Goal: Task Accomplishment & Management: Complete application form

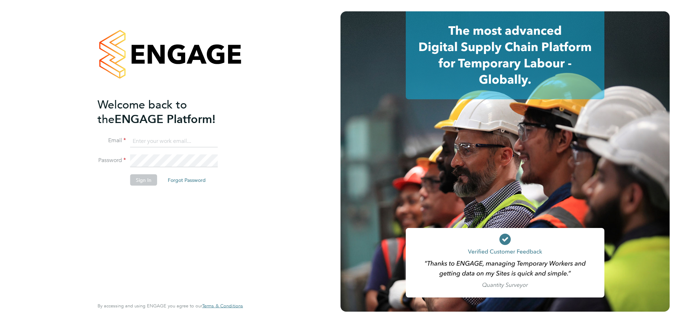
type input "jasmine@xede.co.uk"
click at [143, 181] on button "Sign In" at bounding box center [143, 180] width 27 height 11
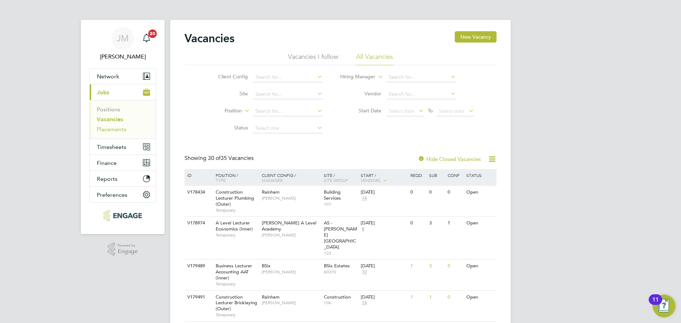
click at [116, 129] on link "Placements" at bounding box center [111, 129] width 29 height 7
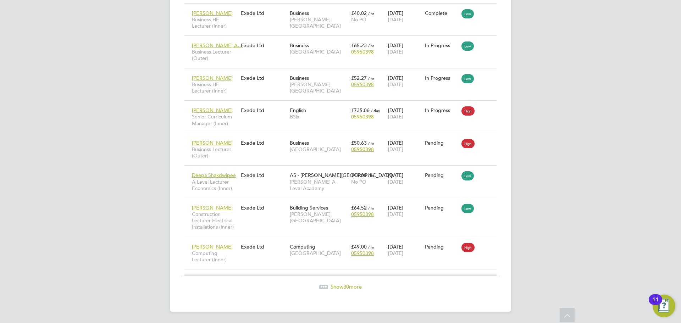
click at [324, 288] on div at bounding box center [323, 287] width 9 height 4
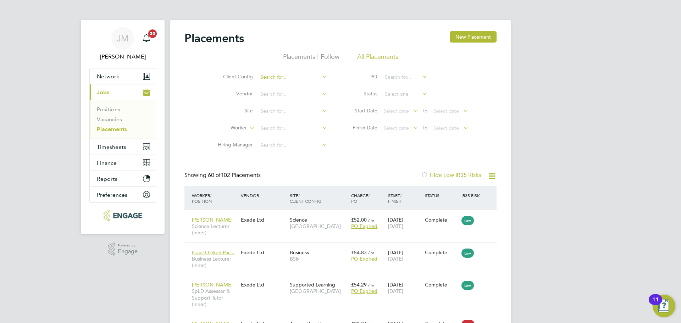
click at [291, 76] on input at bounding box center [293, 77] width 70 height 10
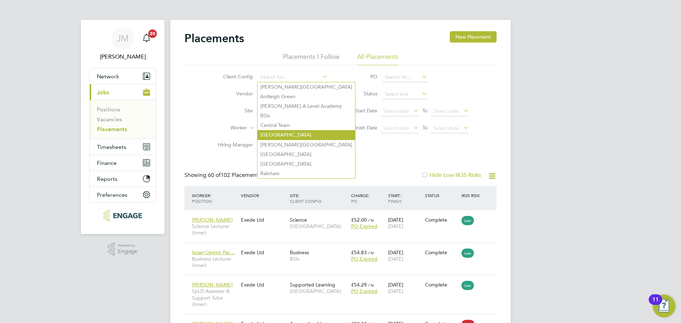
click at [286, 133] on li "Epping Forest Campus" at bounding box center [307, 135] width 98 height 10
type input "Epping Forest Campus"
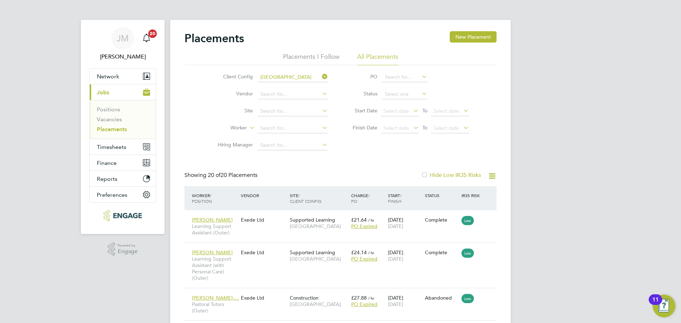
click at [321, 76] on icon at bounding box center [321, 77] width 0 height 10
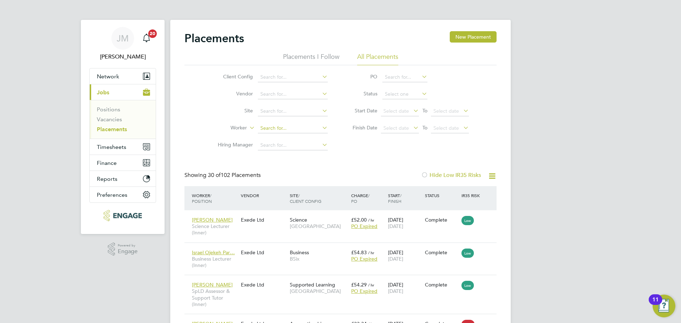
click at [281, 126] on input at bounding box center [293, 128] width 70 height 10
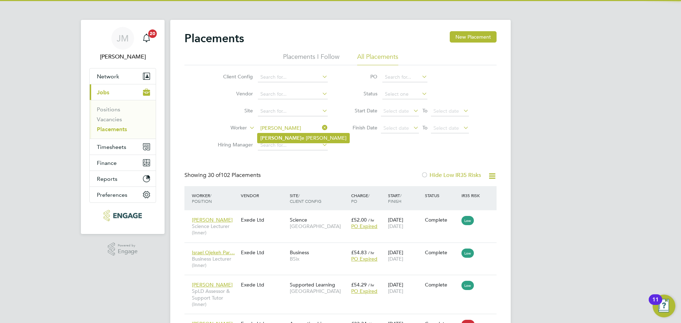
click at [281, 139] on li "Simon e Dubarry-Boyea" at bounding box center [304, 138] width 92 height 10
type input "Simone Dubarry-Boyea"
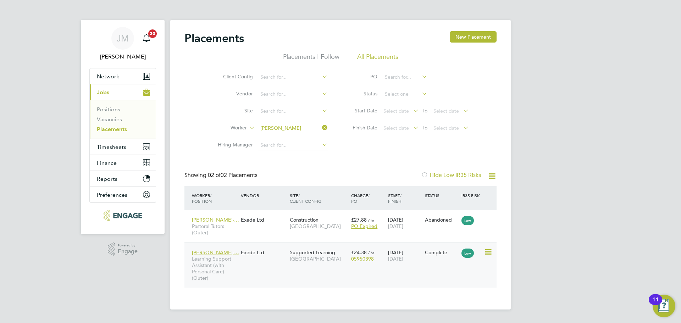
click at [489, 252] on icon at bounding box center [487, 252] width 7 height 9
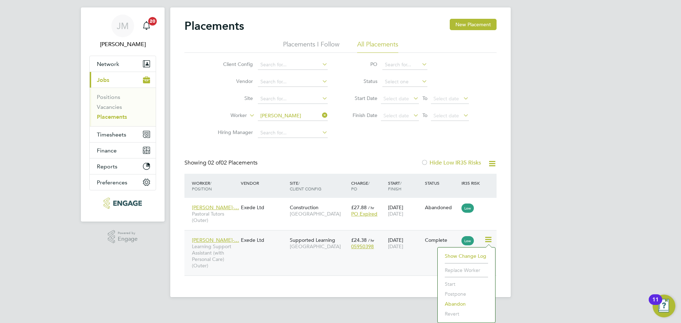
click at [450, 284] on li "Start" at bounding box center [466, 284] width 50 height 10
click at [479, 287] on li "Start" at bounding box center [466, 284] width 50 height 10
click at [465, 255] on li "Show change log" at bounding box center [466, 256] width 50 height 10
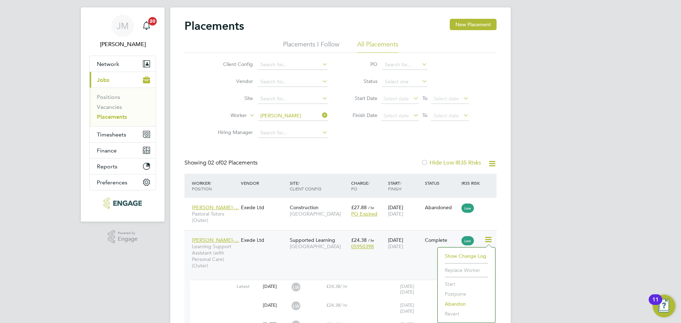
click at [508, 225] on div "Placements New Placement Placements I Follow All Placements Client Config Vendo…" at bounding box center [340, 233] width 341 height 453
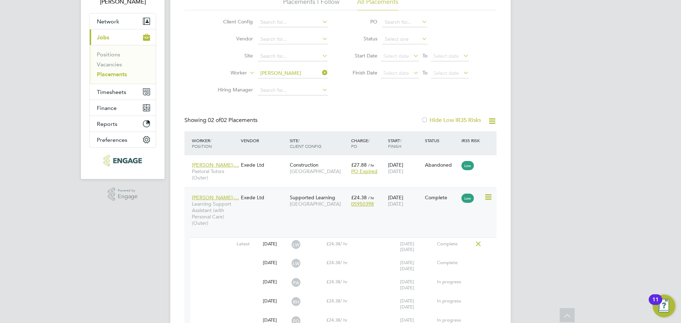
click at [491, 198] on icon at bounding box center [487, 197] width 7 height 9
click at [216, 195] on span "Simone Dubarry-…" at bounding box center [215, 197] width 47 height 6
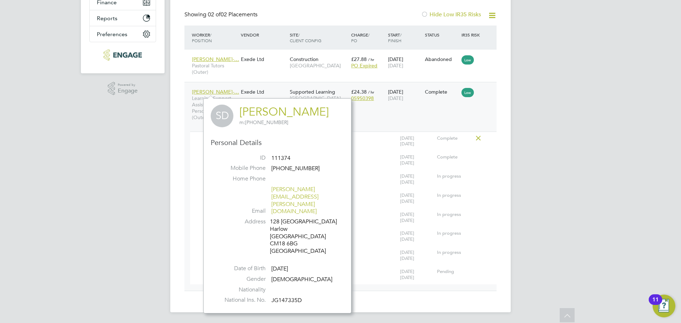
scroll to position [161, 0]
click at [491, 109] on div "Simone Dubarry-… Learning Support Assistant (with Personal Care) (Outer) Exede …" at bounding box center [340, 185] width 312 height 209
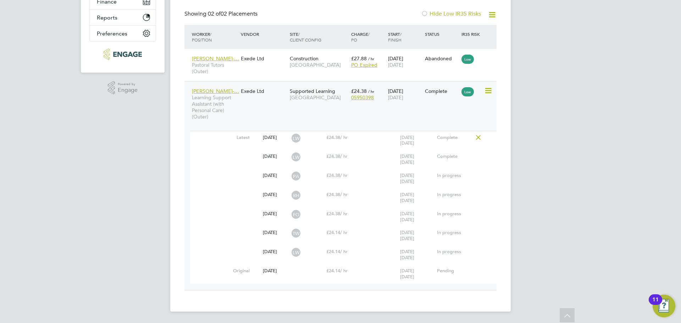
click at [489, 90] on icon at bounding box center [487, 91] width 7 height 9
click at [452, 135] on li "Start" at bounding box center [466, 135] width 50 height 10
click at [281, 120] on div "Simone Dubarry-… Learning Support Assistant (with Personal Care) (Outer) Exede …" at bounding box center [340, 185] width 312 height 209
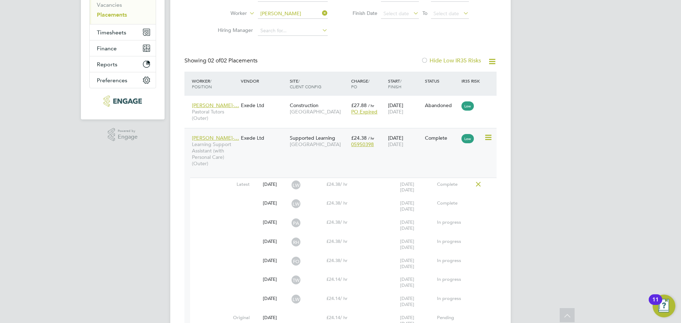
scroll to position [55, 0]
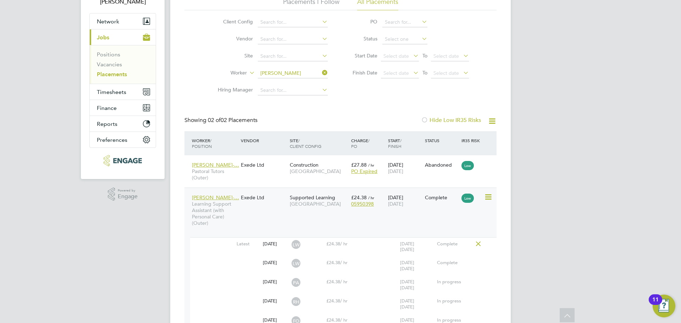
click at [364, 204] on span "05950398" at bounding box center [362, 204] width 23 height 6
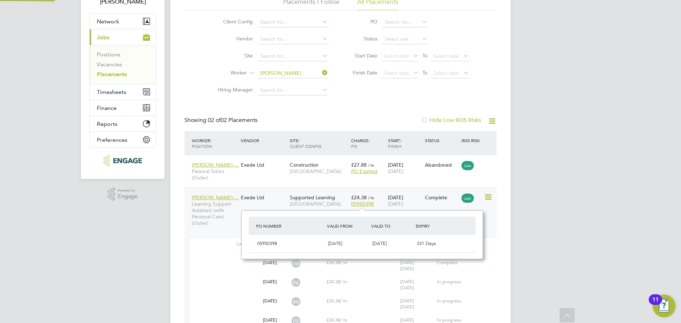
scroll to position [6, 23]
click at [498, 211] on div "Placements New Placement Placements I Follow All Placements Client Config Vendo…" at bounding box center [340, 191] width 341 height 453
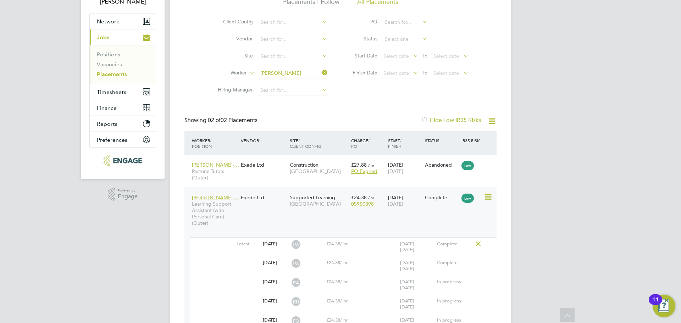
click at [489, 197] on icon at bounding box center [487, 197] width 7 height 9
click at [504, 275] on div "Placements New Placement Placements I Follow All Placements Client Config Vendo…" at bounding box center [340, 191] width 341 height 453
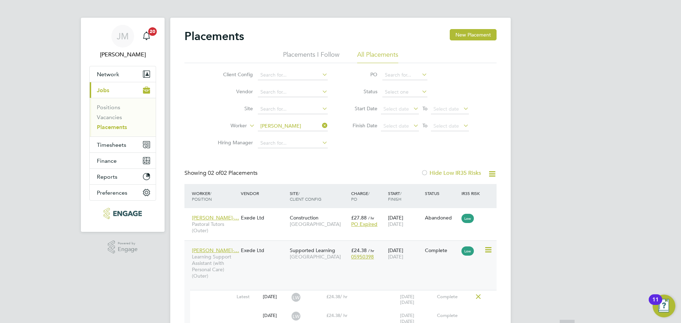
scroll to position [0, 0]
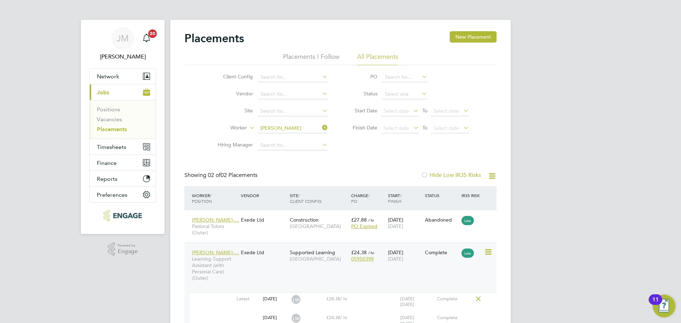
click at [367, 259] on span "05950398" at bounding box center [362, 259] width 23 height 6
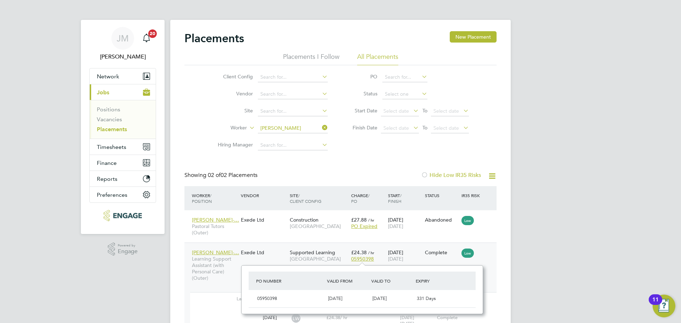
click at [499, 267] on div "Placements New Placement Placements I Follow All Placements Client Config Vendo…" at bounding box center [340, 246] width 341 height 453
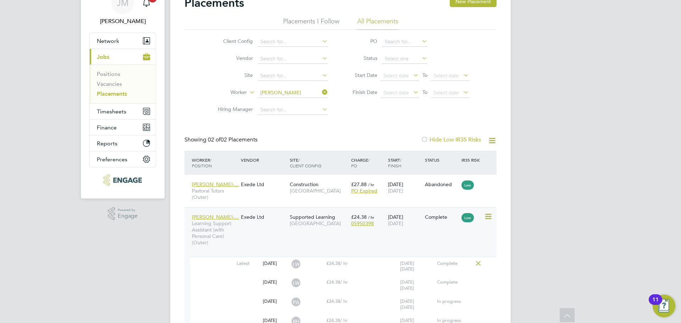
scroll to position [71, 0]
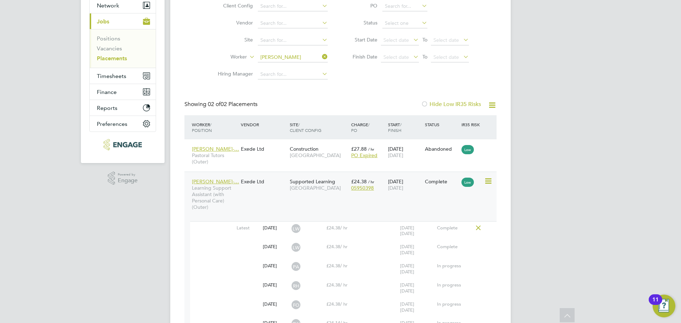
click at [216, 182] on span "Simone Dubarry-…" at bounding box center [215, 181] width 47 height 6
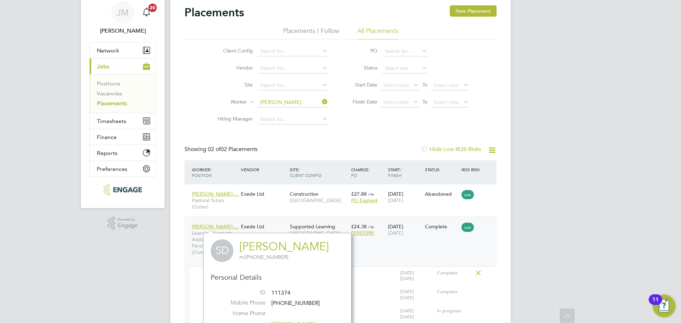
scroll to position [0, 0]
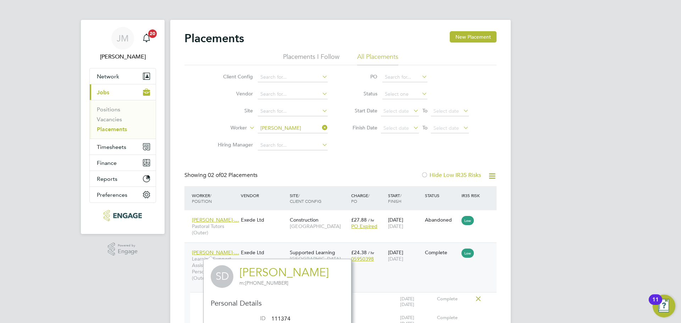
click at [493, 148] on div "Client Config Vendor Site Worker Simone Dubarry-Boyea Hiring Manager PO Status …" at bounding box center [340, 109] width 312 height 89
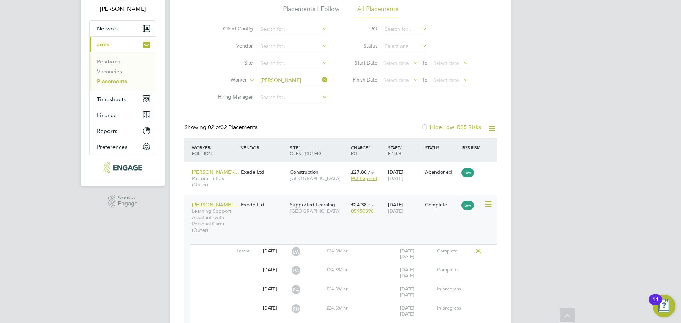
scroll to position [35, 0]
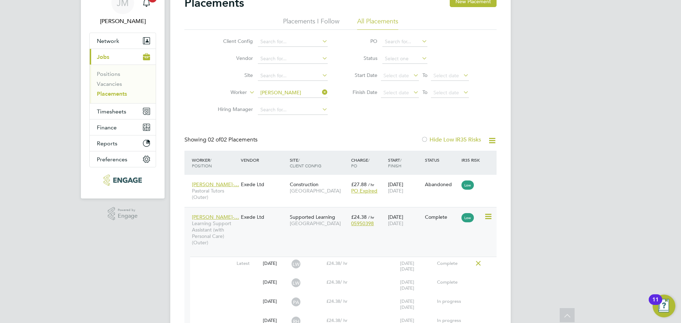
click at [365, 223] on span "05950398" at bounding box center [362, 223] width 23 height 6
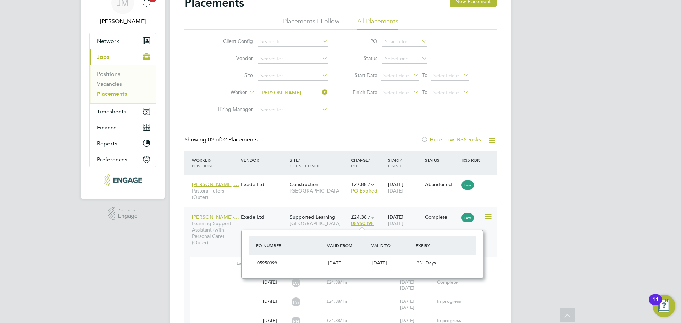
click at [491, 217] on icon at bounding box center [487, 216] width 7 height 9
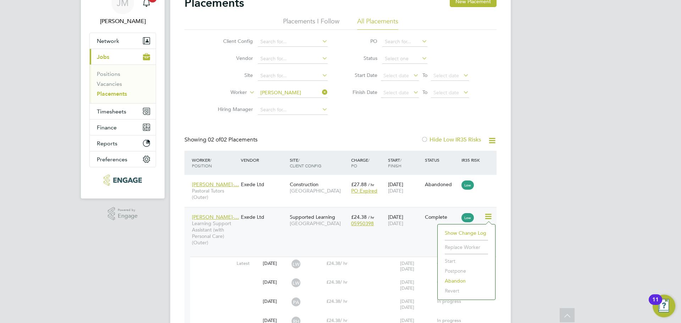
click at [503, 201] on div "Placements New Placement Placements I Follow All Placements Client Config Vendo…" at bounding box center [340, 210] width 341 height 453
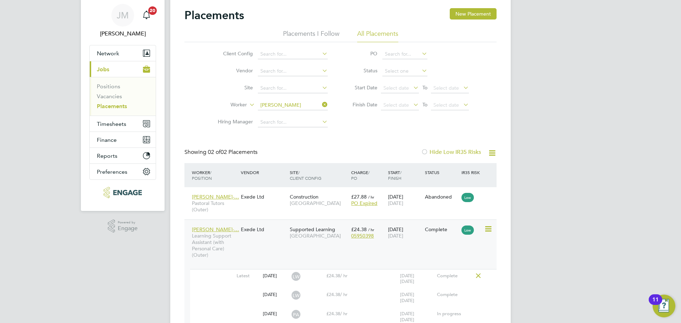
scroll to position [71, 0]
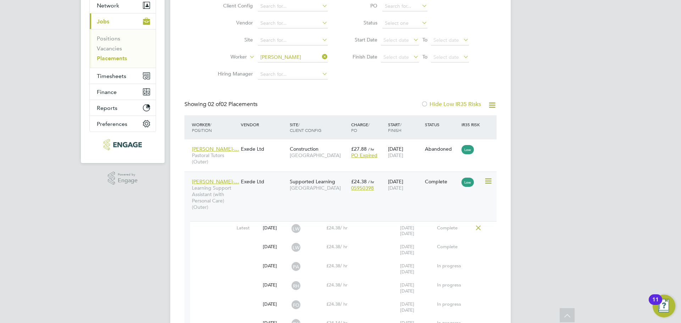
click at [487, 183] on icon at bounding box center [487, 181] width 7 height 9
click at [506, 228] on div "Placements New Placement Placements I Follow All Placements Client Config Vendo…" at bounding box center [340, 175] width 341 height 453
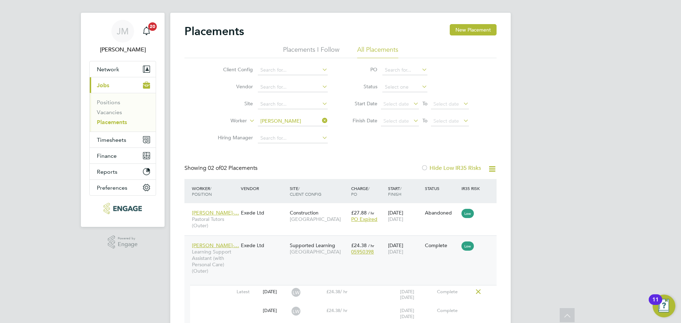
scroll to position [0, 0]
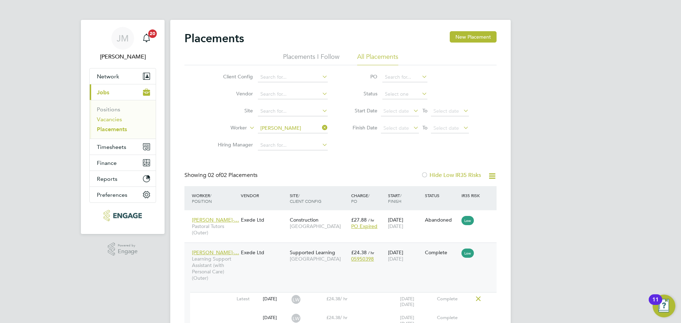
click at [113, 119] on link "Vacancies" at bounding box center [109, 119] width 25 height 7
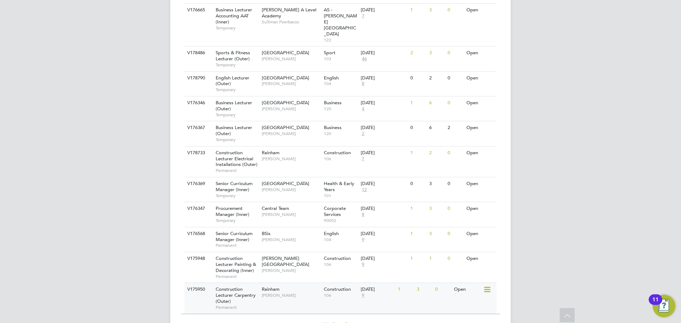
scroll to position [737, 0]
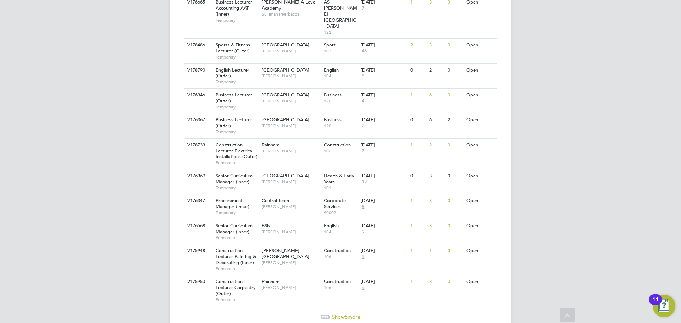
click at [329, 314] on div "Show 5 more" at bounding box center [340, 317] width 319 height 7
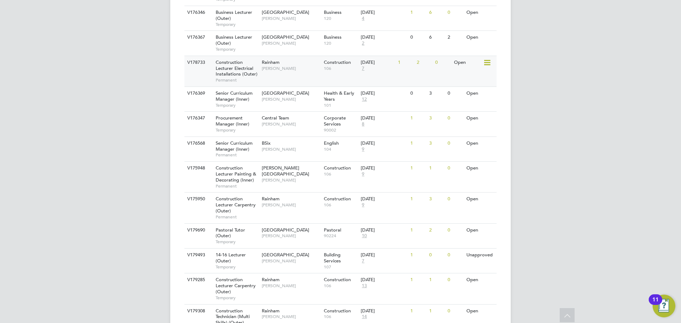
scroll to position [822, 0]
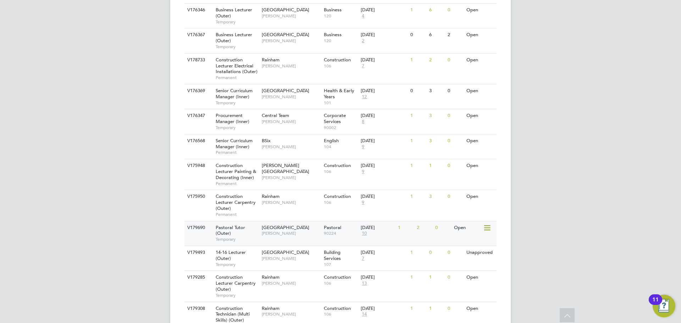
click at [248, 237] on span "Temporary" at bounding box center [237, 240] width 43 height 6
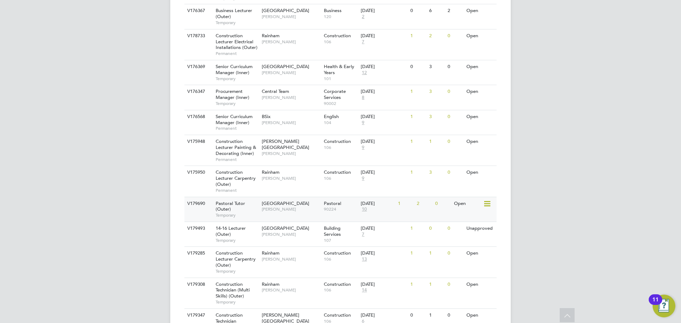
scroll to position [859, 0]
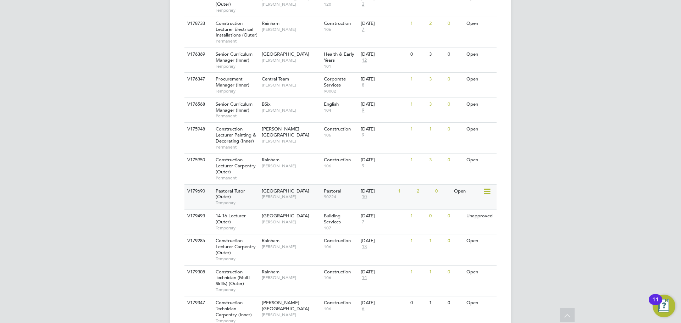
click at [302, 185] on div "Havering Sixth Form Campus Emma Wood" at bounding box center [291, 194] width 62 height 18
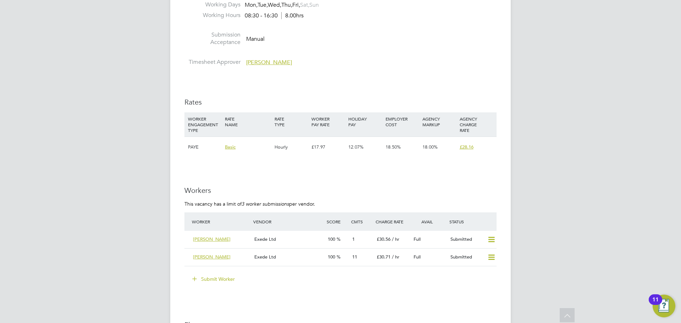
scroll to position [1206, 0]
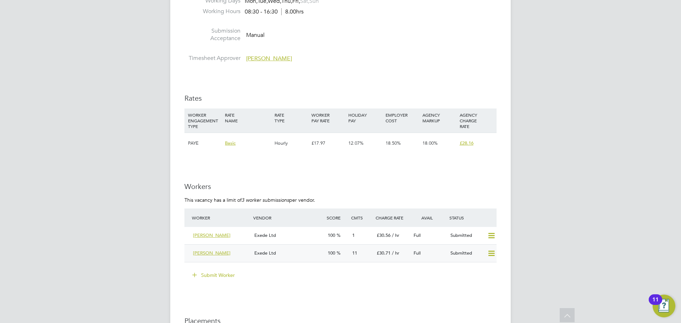
click at [303, 256] on div "Exede Ltd" at bounding box center [288, 254] width 73 height 12
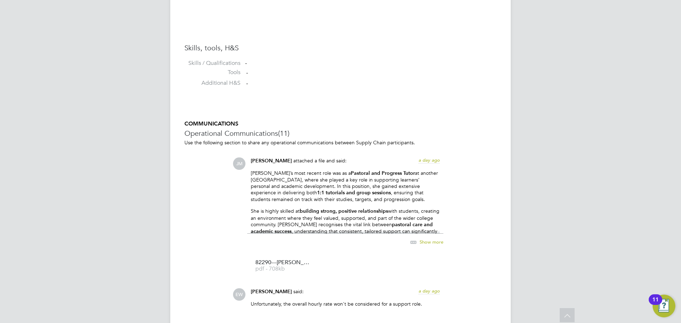
scroll to position [365, 0]
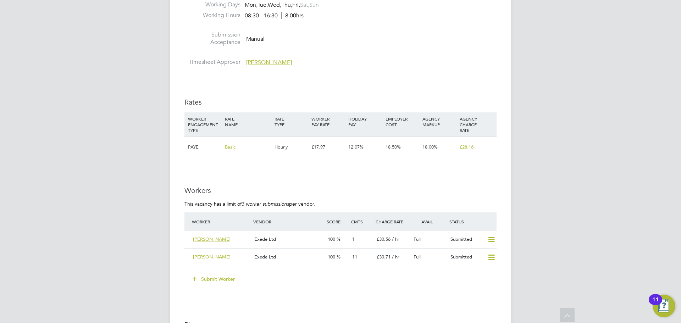
scroll to position [1242, 0]
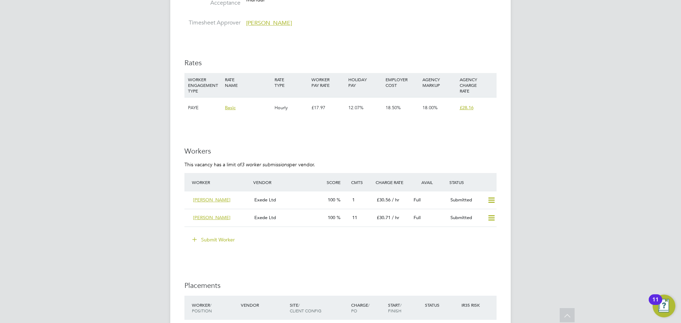
click at [222, 239] on button "Submit Worker" at bounding box center [213, 239] width 53 height 11
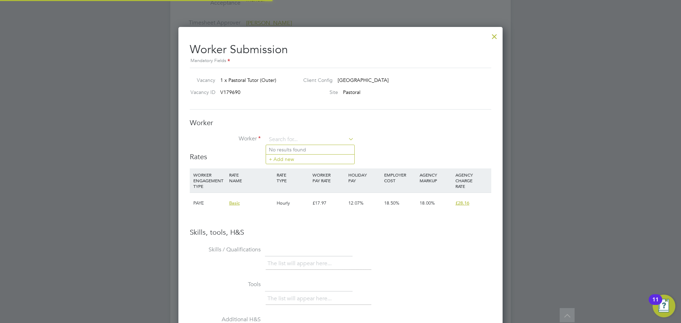
scroll to position [448, 325]
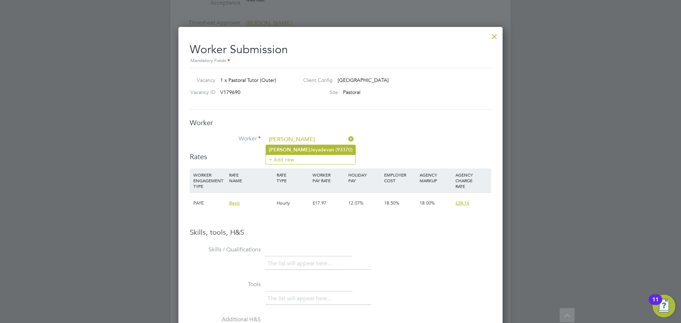
click at [307, 150] on li "Vasanthi Jeyadevan (93370)" at bounding box center [310, 150] width 89 height 10
type input "Vasanthi Jeyadevan (93370)"
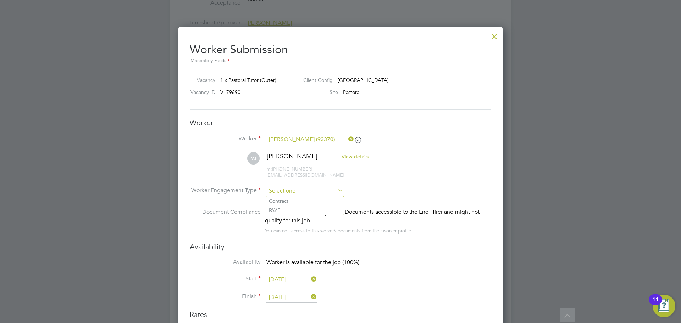
click at [318, 192] on input at bounding box center [304, 191] width 77 height 11
click at [298, 210] on li "PAYE" at bounding box center [305, 210] width 78 height 9
type input "PAYE"
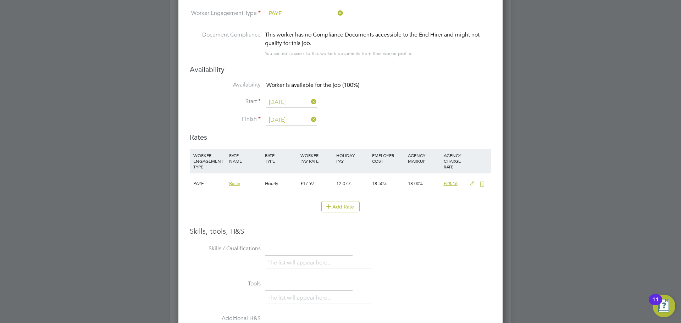
click at [471, 184] on icon at bounding box center [472, 184] width 9 height 6
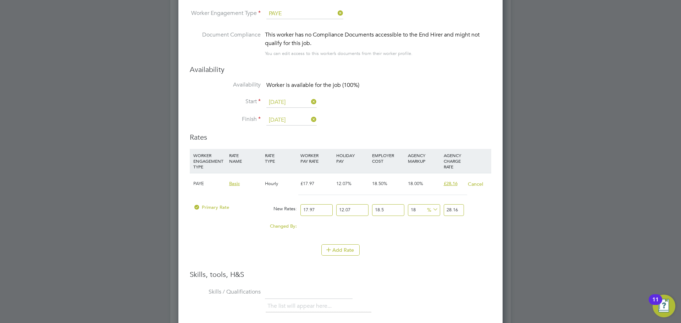
drag, startPoint x: 317, startPoint y: 211, endPoint x: 300, endPoint y: 211, distance: 16.3
click at [300, 211] on input "17.97" at bounding box center [316, 210] width 32 height 12
type input "1"
type input "1.56707481"
type input "19"
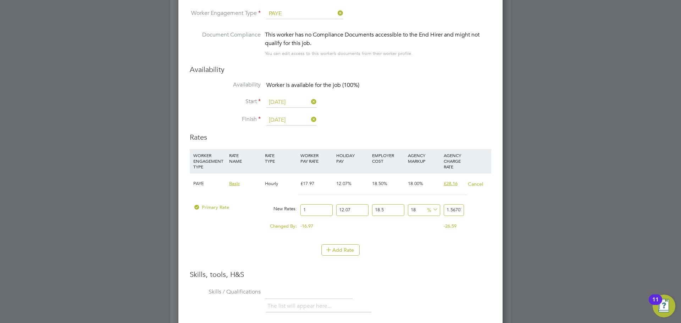
type input "29.77442139"
type input "19.5"
type input "30.557958795"
type input "19.50"
click at [416, 276] on h3 "Skills, tools, H&S" at bounding box center [341, 274] width 302 height 9
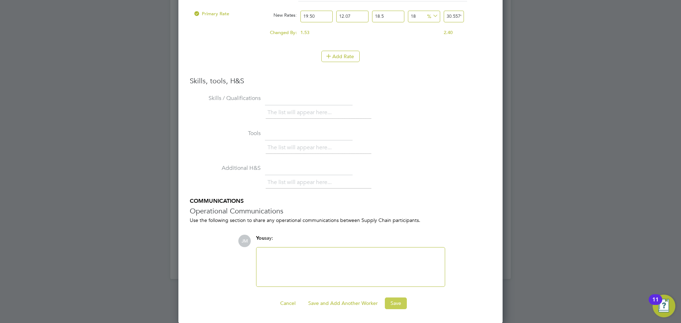
click at [394, 300] on button "Save" at bounding box center [396, 303] width 22 height 11
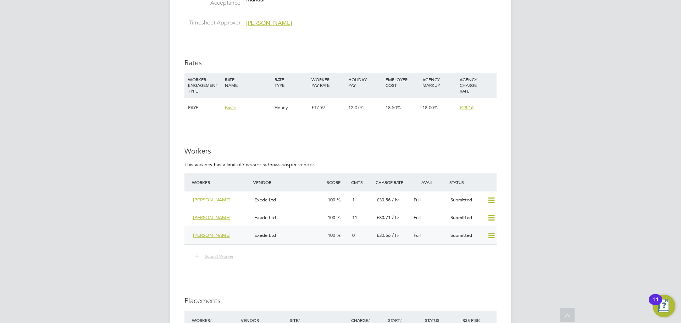
click at [297, 241] on div "Exede Ltd" at bounding box center [288, 236] width 73 height 12
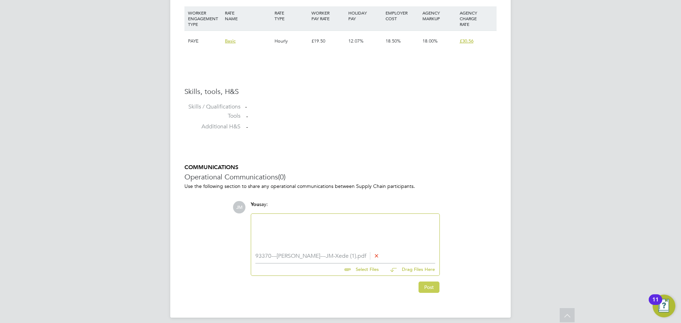
click at [427, 287] on button "Post" at bounding box center [429, 287] width 21 height 11
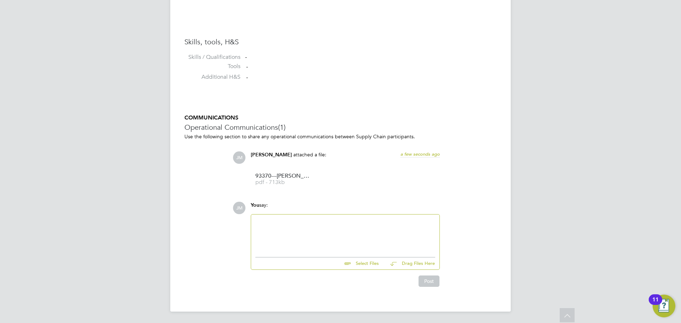
click at [316, 225] on div at bounding box center [345, 234] width 180 height 31
click at [319, 234] on div "I know you've probably dont quite a few interviews at this stage" at bounding box center [345, 235] width 180 height 6
click at [401, 230] on div at bounding box center [345, 228] width 180 height 6
click at [399, 236] on div "I know you've probably done quite a few interviews at this stage" at bounding box center [345, 235] width 180 height 6
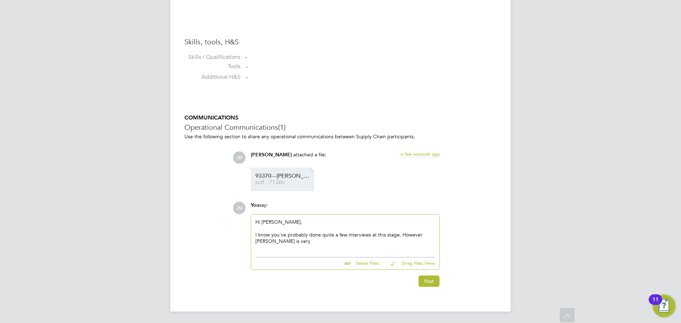
click at [290, 175] on span "93370---Vasanthi---JM-Xede%20(1)" at bounding box center [283, 175] width 57 height 5
click at [297, 242] on div "I know you've probably done quite a few interviews at this stage. However Vasan…" at bounding box center [345, 238] width 180 height 13
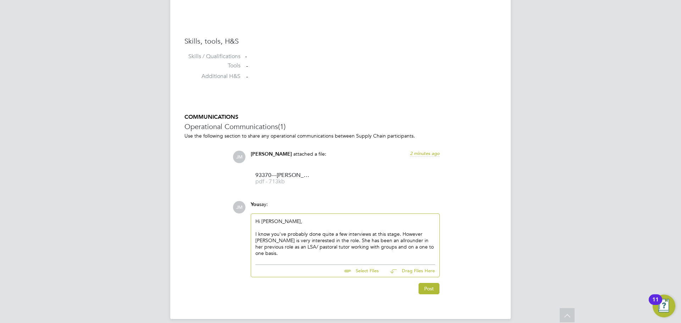
click at [420, 233] on div "I know you've probably done quite a few interviews at this stage. However Vasan…" at bounding box center [345, 244] width 180 height 26
click at [433, 248] on div "I know you've probably done quite a few interviews at this stage. However, Vasa…" at bounding box center [345, 244] width 180 height 26
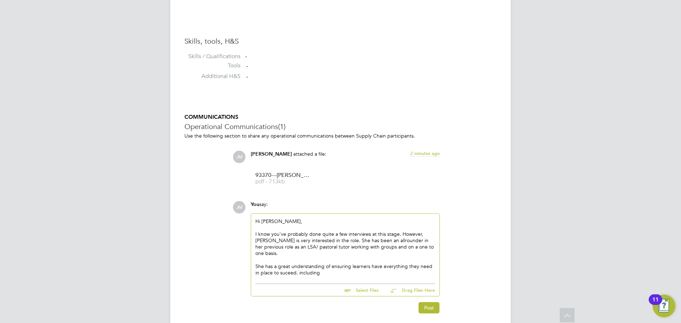
click at [366, 265] on div "She has a great understanding of ensuring learners have everything they need in…" at bounding box center [345, 269] width 180 height 13
click at [296, 266] on div "She has a great understanding of ensuring learners have everything they need in…" at bounding box center [345, 269] width 180 height 13
click at [322, 266] on div "She has a great understanding of ensuring learners have everything they need in…" at bounding box center [345, 269] width 180 height 13
click at [286, 268] on div "She has a great understanding of ensuring learners have everything they need in…" at bounding box center [345, 269] width 180 height 13
click at [283, 266] on div "She has a great understanding of ensuring learners have everything they need in…" at bounding box center [345, 269] width 180 height 13
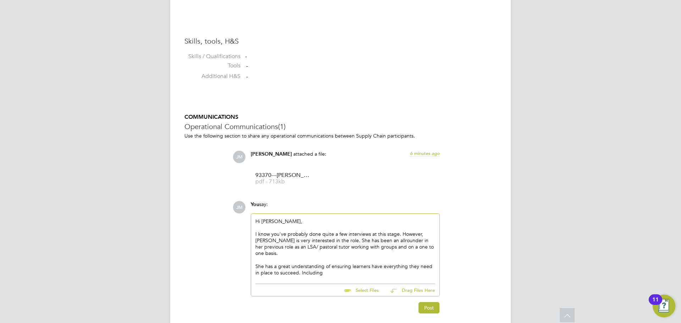
click at [317, 267] on div "She has a great understanding of ensuring learners have everything they need in…" at bounding box center [345, 269] width 180 height 13
click at [383, 267] on div "She has a great understanding of ensuring learners have everything they need in…" at bounding box center [345, 269] width 180 height 13
drag, startPoint x: 382, startPoint y: 269, endPoint x: 253, endPoint y: 235, distance: 132.8
click at [253, 235] on div "Hi Emma, I know you've probably done quite a few interviews at this stage. Howe…" at bounding box center [345, 247] width 188 height 67
click at [386, 266] on div "She has a great understanding of ensuring learners have everything they need in…" at bounding box center [345, 269] width 180 height 13
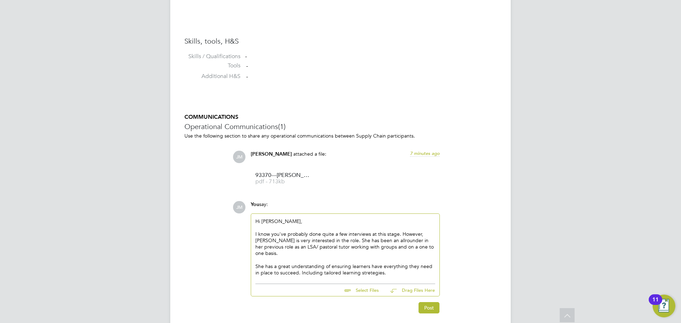
click at [376, 267] on div "She has a great understanding of ensuring learners have everything they need in…" at bounding box center [345, 269] width 180 height 13
drag, startPoint x: 381, startPoint y: 266, endPoint x: 252, endPoint y: 234, distance: 133.0
click at [252, 234] on div "Hi Emma, I know you've probably done quite a few interviews at this stage. Howe…" at bounding box center [345, 247] width 188 height 67
copy div "I know you've probably done quite a few interviews at this stage. However, Vasa…"
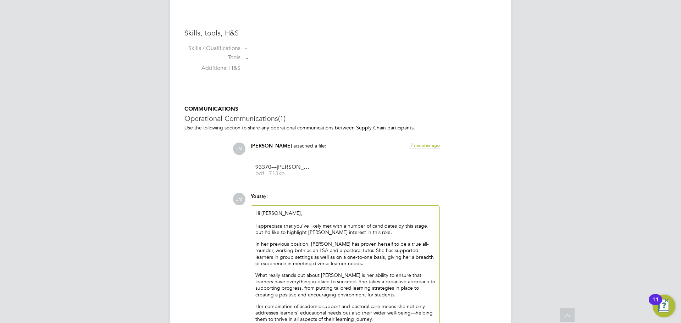
scroll to position [628, 0]
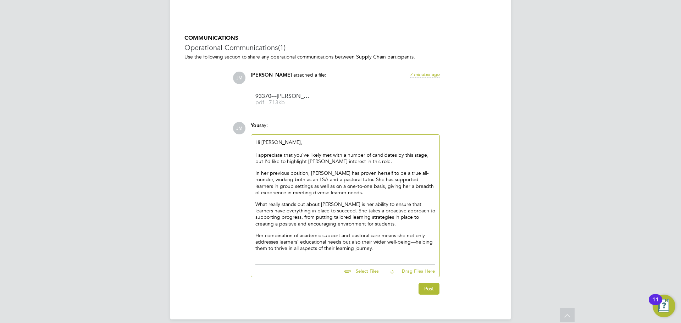
click at [325, 180] on p "In her previous position, Vasanthi has proven herself to be a true all-rounder,…" at bounding box center [345, 183] width 180 height 26
click at [352, 181] on p "In her previous position, Vasanthi has proven herself to be a true all-rounder,…" at bounding box center [345, 183] width 180 height 26
click at [322, 178] on p "In her previous position, Vasanthi has proven herself to be a true all-rounder,…" at bounding box center [345, 183] width 180 height 26
click at [338, 181] on p "In her previous position, Vasanthi has proven herself to be a true all-rounder,…" at bounding box center [345, 183] width 180 height 26
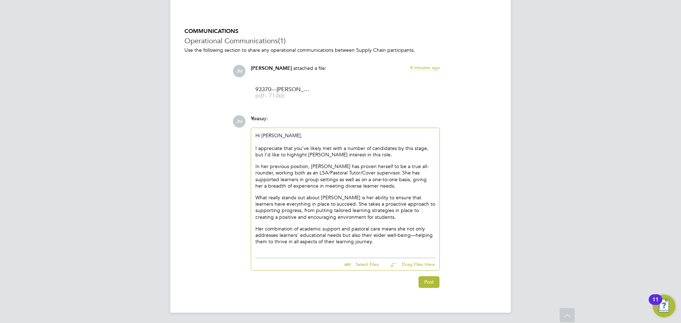
scroll to position [637, 0]
click at [376, 240] on p "Her combination of academic support and pastoral care means she not only addres…" at bounding box center [345, 235] width 180 height 20
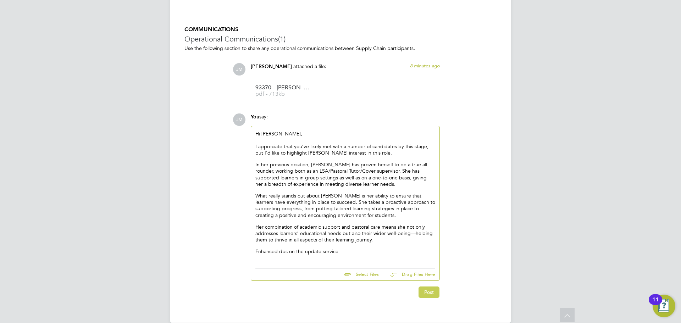
click at [434, 292] on button "Post" at bounding box center [429, 292] width 21 height 11
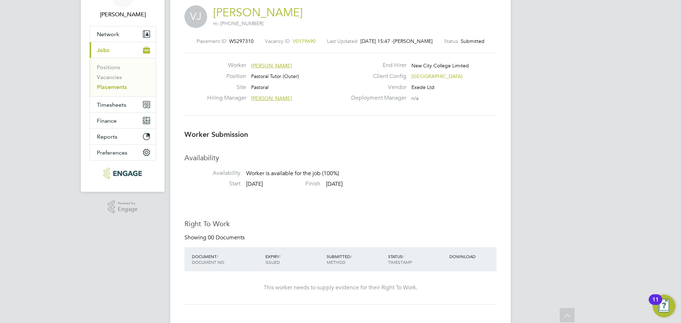
scroll to position [0, 0]
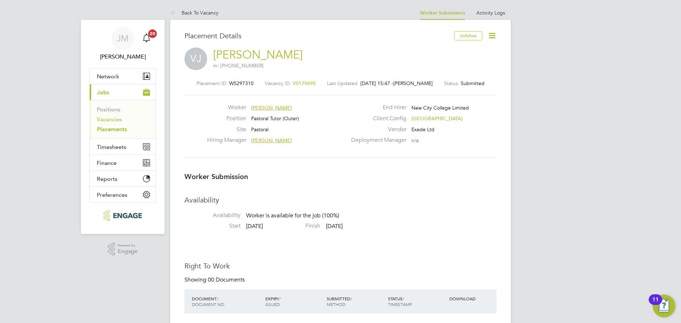
click at [112, 122] on link "Vacancies" at bounding box center [109, 119] width 25 height 7
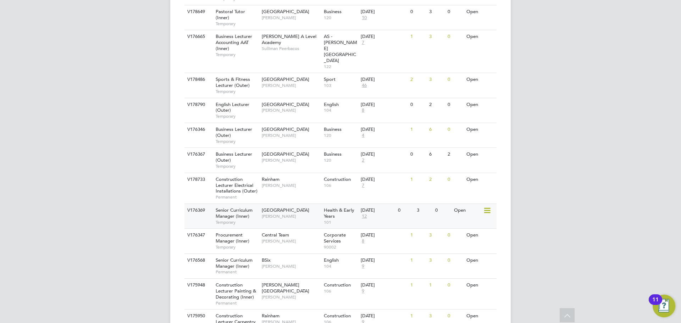
scroll to position [737, 0]
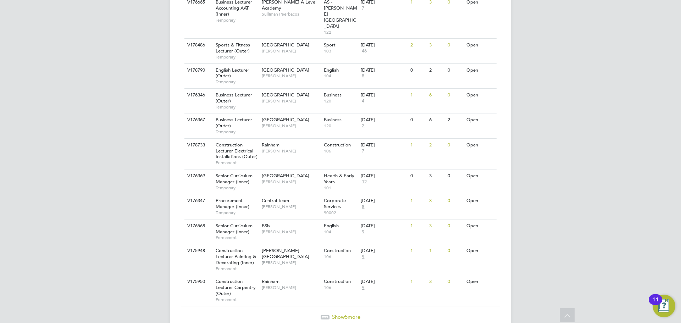
click at [339, 314] on span "Show 5 more" at bounding box center [346, 317] width 28 height 7
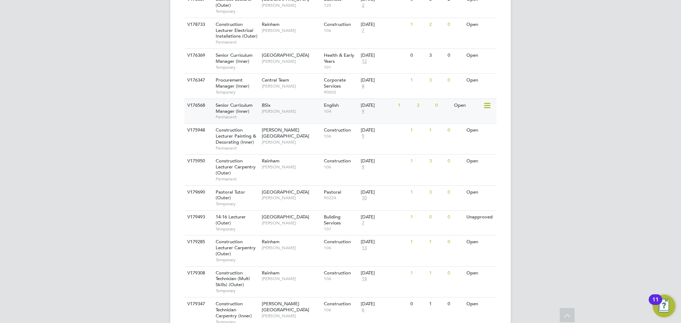
scroll to position [859, 0]
click at [257, 185] on div "Pastoral Tutor (Outer) Temporary" at bounding box center [235, 197] width 50 height 24
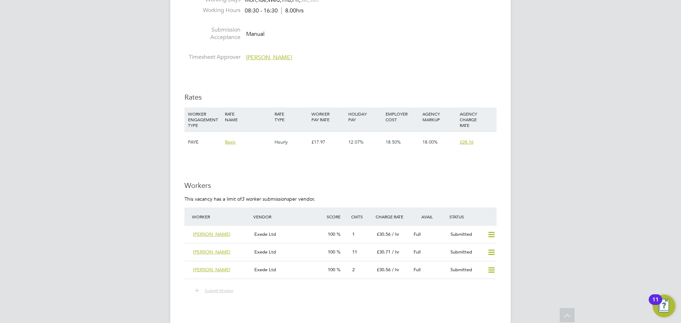
scroll to position [1242, 0]
